Goal: Check status: Check status

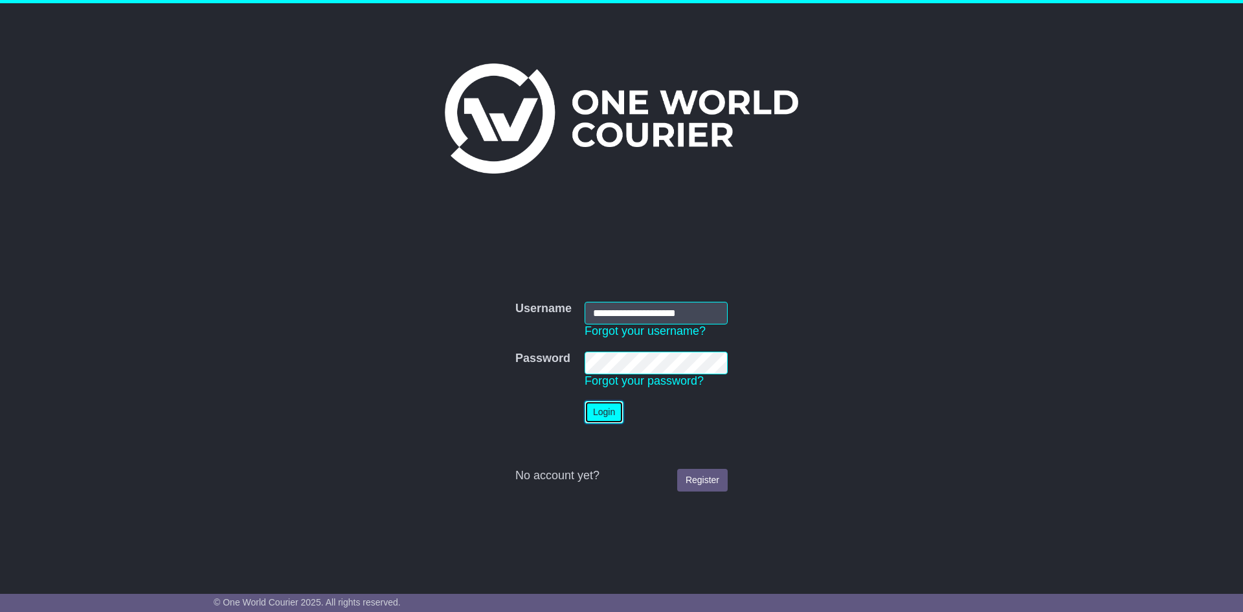
click at [592, 413] on button "Login" at bounding box center [604, 412] width 39 height 23
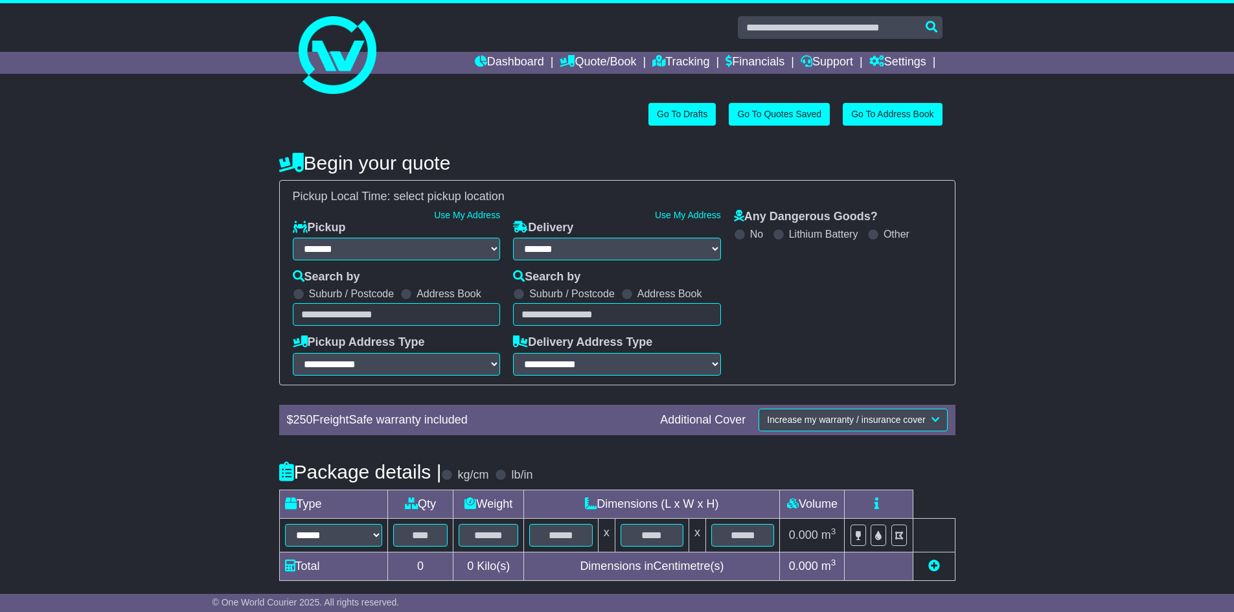
select select "**"
click at [662, 61] on link "Tracking" at bounding box center [680, 63] width 57 height 22
